Goal: Check status

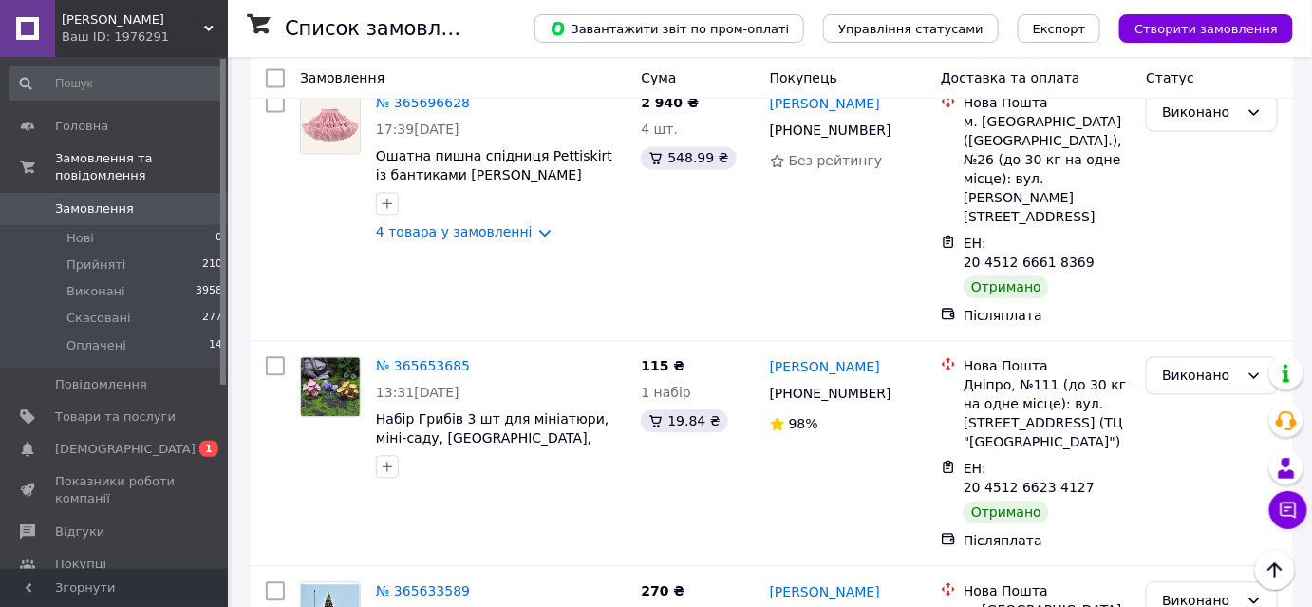
scroll to position [3663, 0]
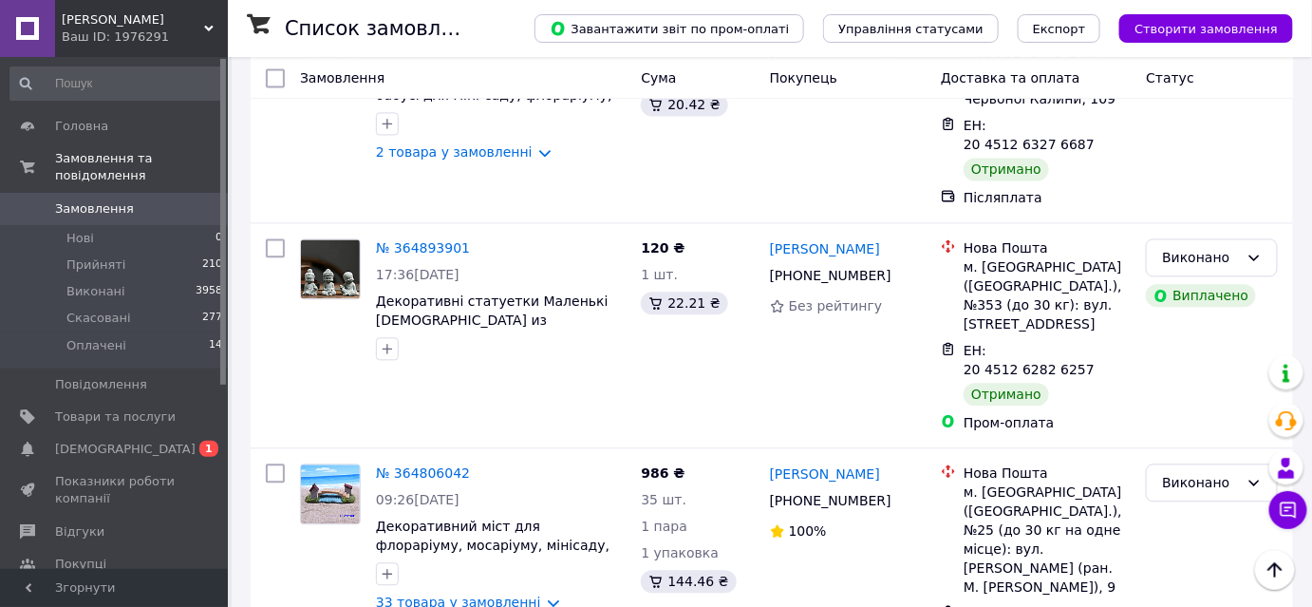
scroll to position [3664, 0]
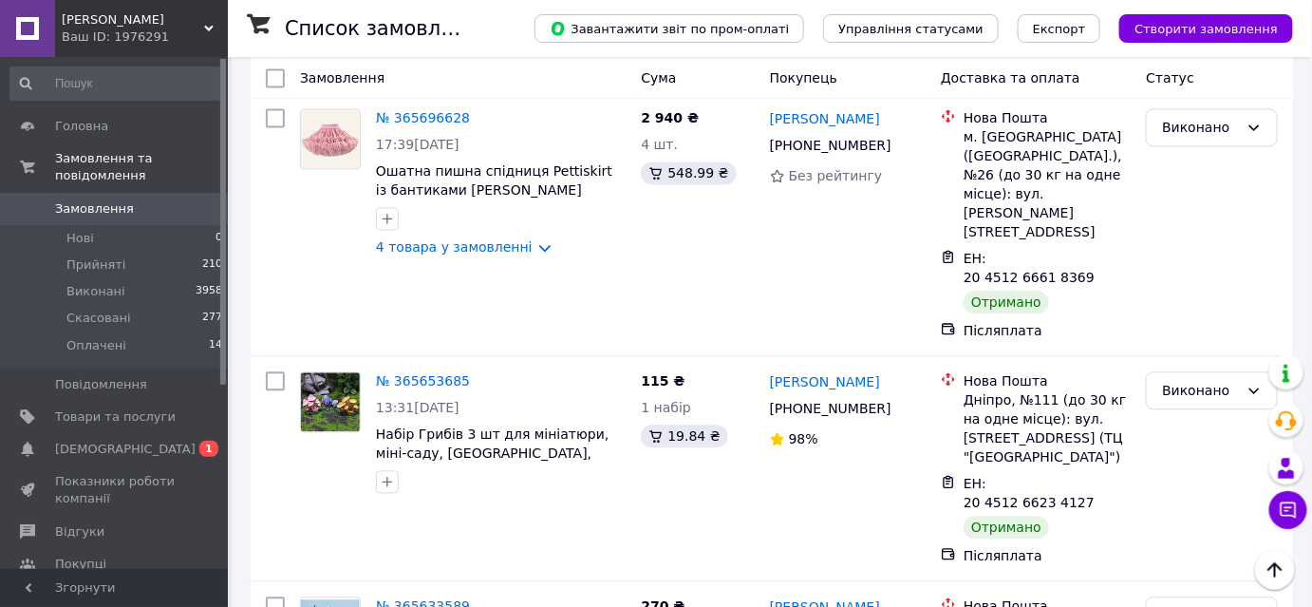
scroll to position [3663, 0]
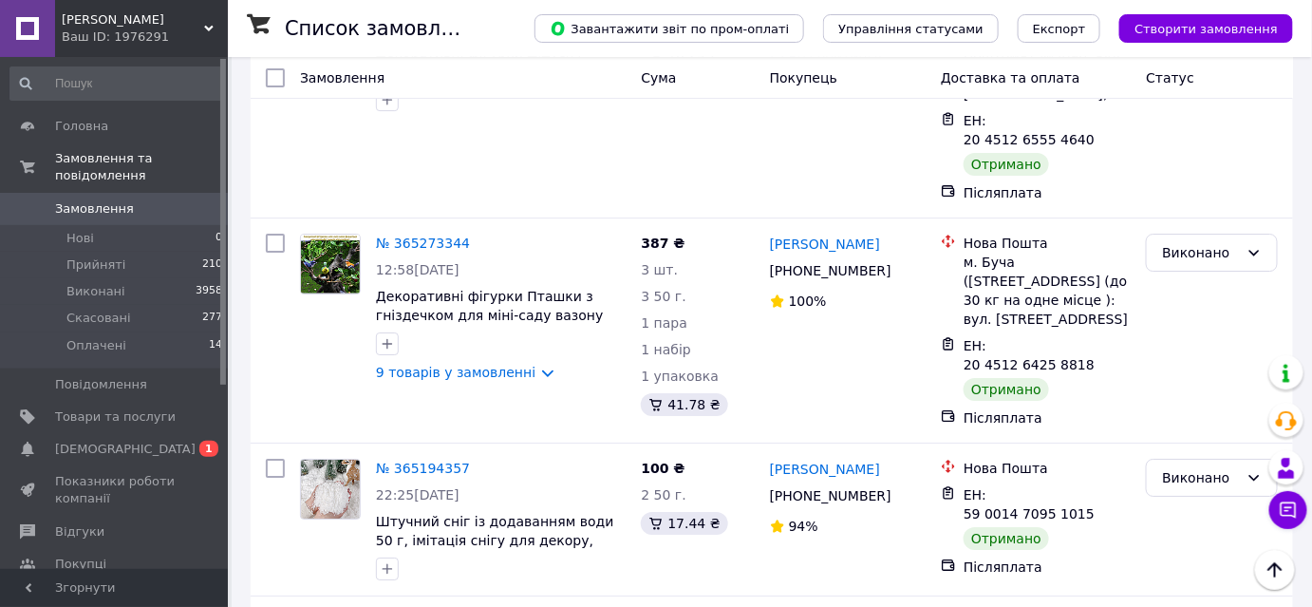
scroll to position [2070, 0]
click at [65, 440] on span "[DEMOGRAPHIC_DATA]" at bounding box center [125, 448] width 140 height 17
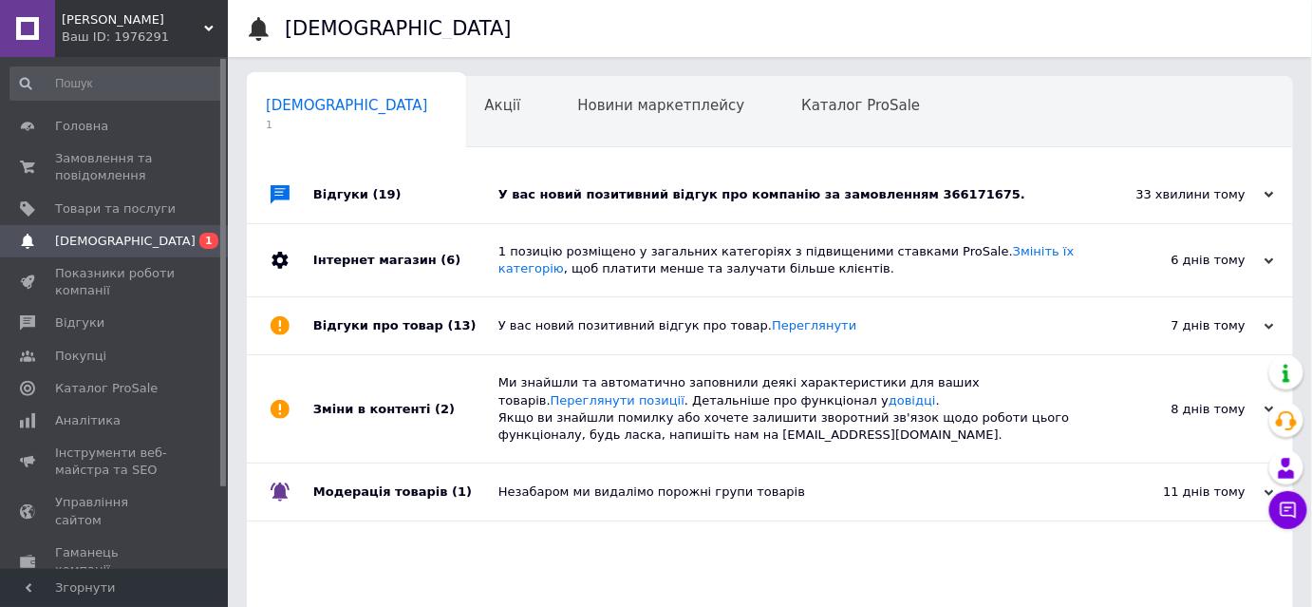
click at [672, 201] on div "У вас новий позитивний відгук про компанію за замовленням 366171675." at bounding box center [791, 194] width 586 height 17
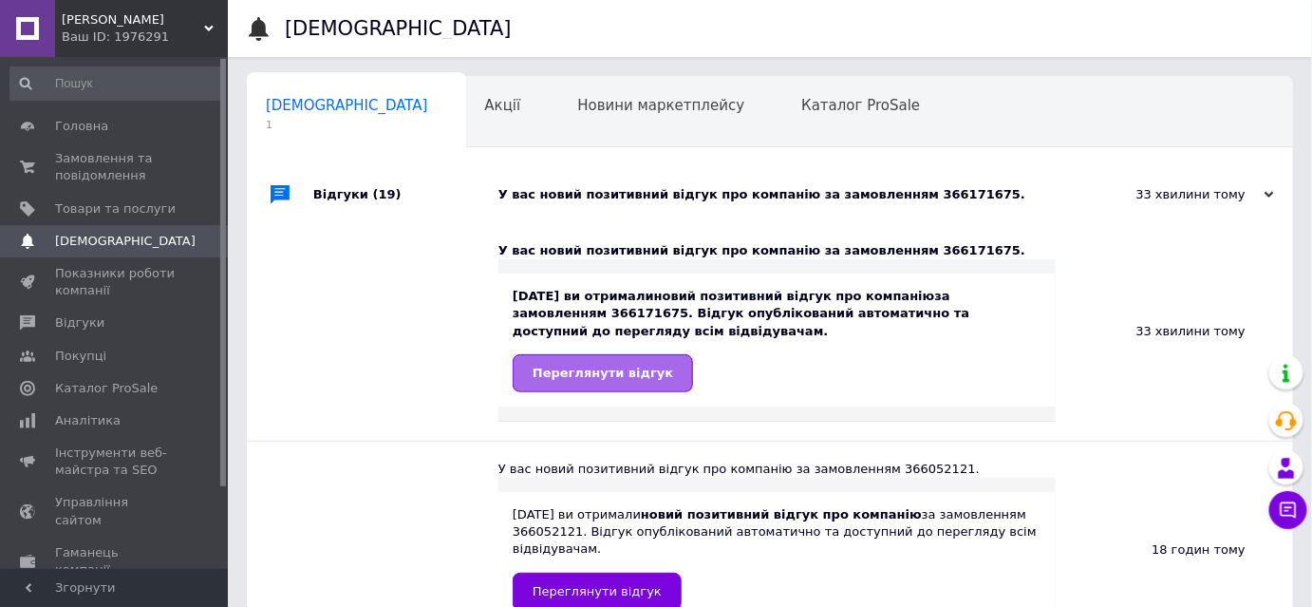
click at [594, 382] on link "Переглянути відгук" at bounding box center [603, 373] width 180 height 38
